Goal: Task Accomplishment & Management: Complete application form

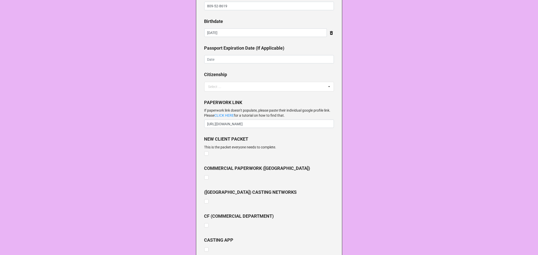
scroll to position [504, 0]
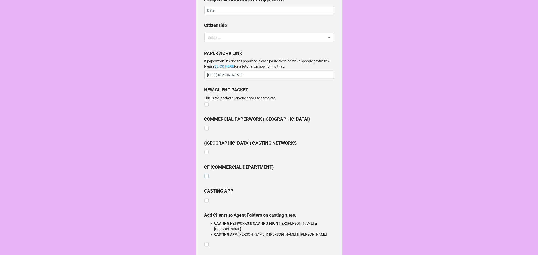
click at [204, 174] on label at bounding box center [206, 174] width 4 height 0
checkbox input "true"
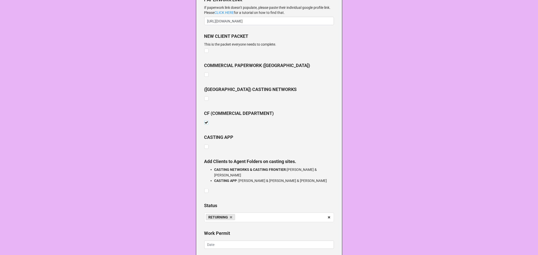
scroll to position [667, 0]
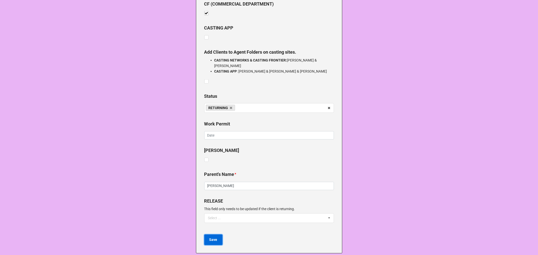
click at [214, 236] on button "Save" at bounding box center [213, 240] width 18 height 11
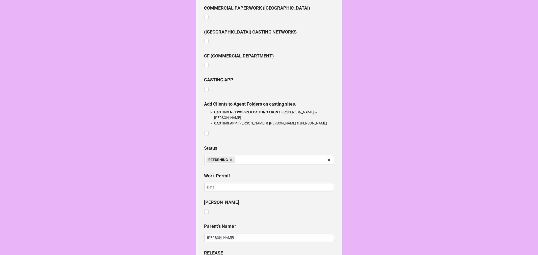
scroll to position [499, 0]
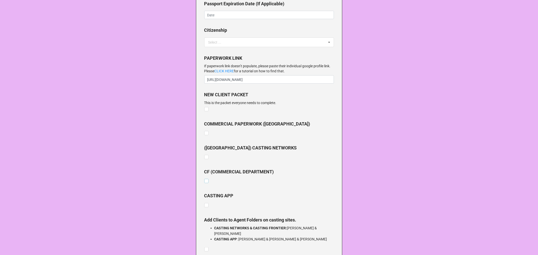
click at [205, 179] on label at bounding box center [206, 179] width 4 height 0
checkbox input "true"
click at [205, 155] on label at bounding box center [206, 155] width 4 height 0
checkbox input "true"
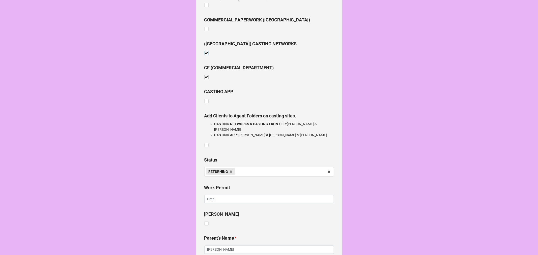
scroll to position [667, 0]
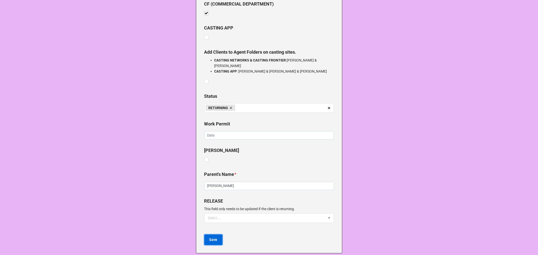
click at [209, 237] on b "Save" at bounding box center [213, 239] width 8 height 5
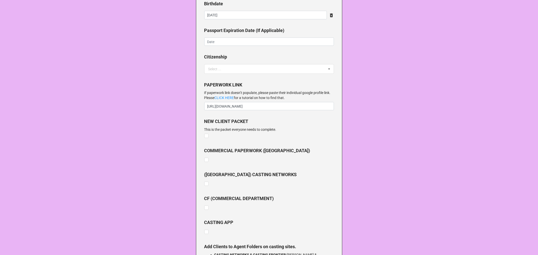
scroll to position [560, 0]
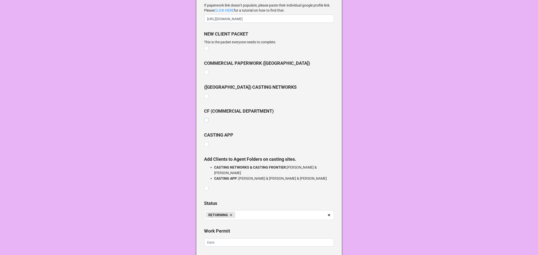
click at [205, 118] on label at bounding box center [206, 118] width 4 height 0
checkbox input "true"
click at [205, 94] on label at bounding box center [206, 94] width 4 height 0
checkbox input "true"
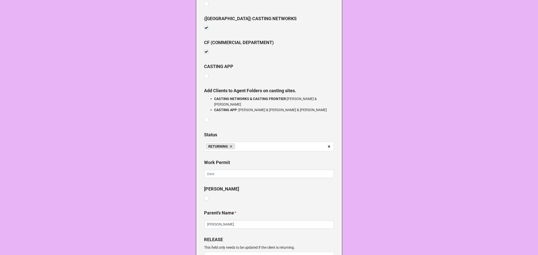
scroll to position [667, 0]
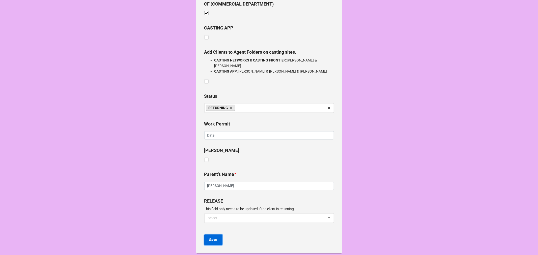
click at [212, 237] on b "Save" at bounding box center [213, 239] width 8 height 5
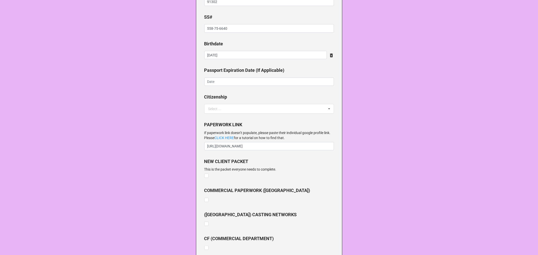
scroll to position [532, 0]
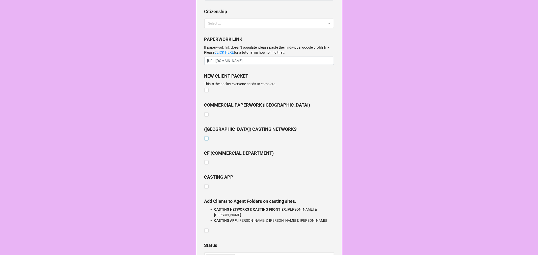
drag, startPoint x: 204, startPoint y: 139, endPoint x: 203, endPoint y: 150, distance: 11.5
click at [204, 136] on label at bounding box center [206, 136] width 4 height 0
checkbox input "true"
click at [204, 160] on label at bounding box center [206, 160] width 4 height 0
checkbox input "true"
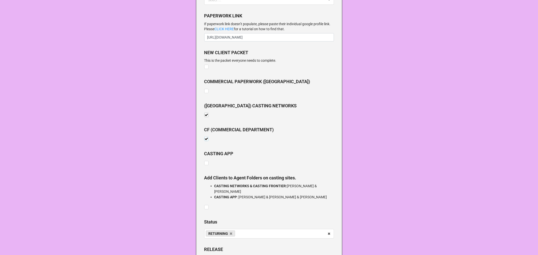
scroll to position [604, 0]
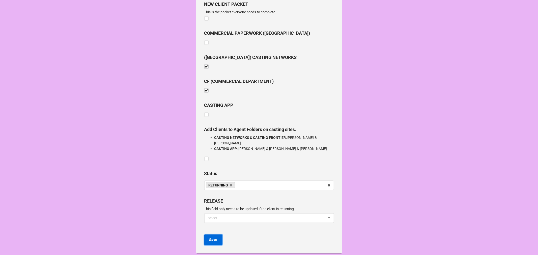
click at [209, 237] on b "Save" at bounding box center [213, 239] width 8 height 5
